Goal: Information Seeking & Learning: Find specific fact

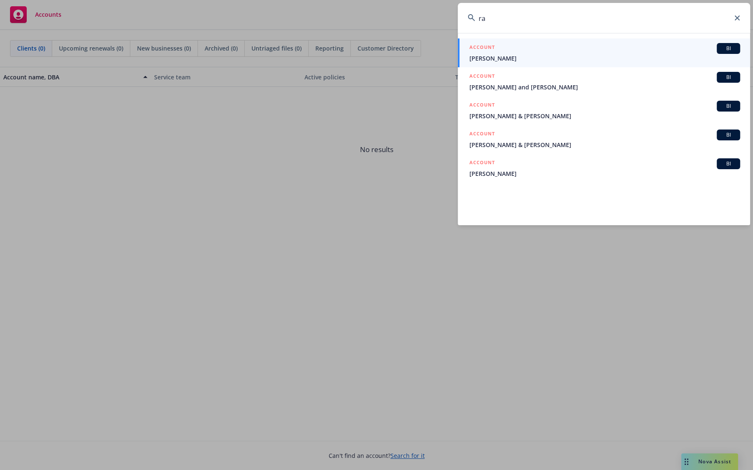
type input "r"
